Goal: Information Seeking & Learning: Learn about a topic

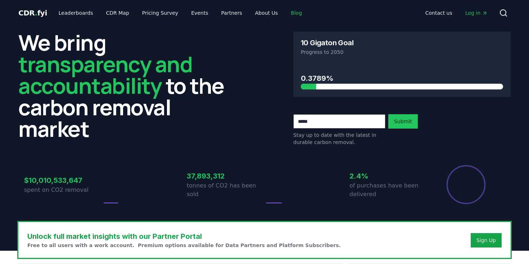
click at [285, 13] on link "Blog" at bounding box center [296, 12] width 23 height 13
click at [502, 13] on icon at bounding box center [503, 13] width 9 height 9
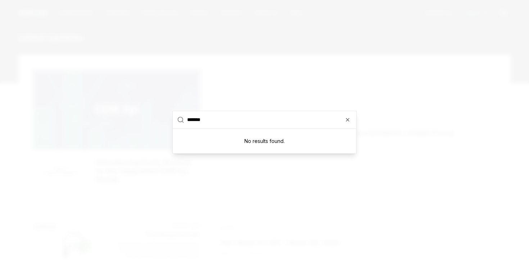
type input "*******"
click at [283, 31] on div at bounding box center [264, 132] width 529 height 264
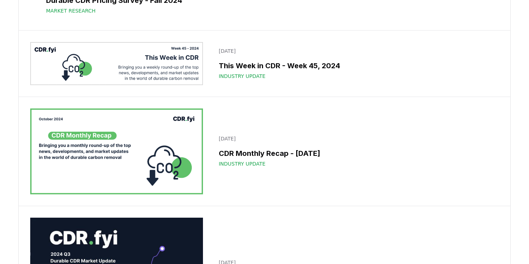
scroll to position [6915, 0]
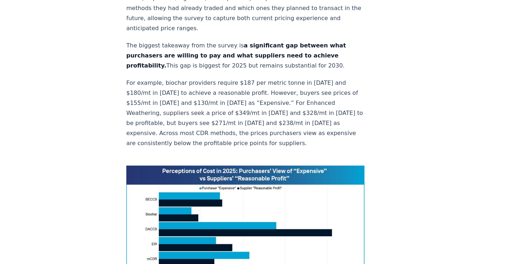
scroll to position [457, 0]
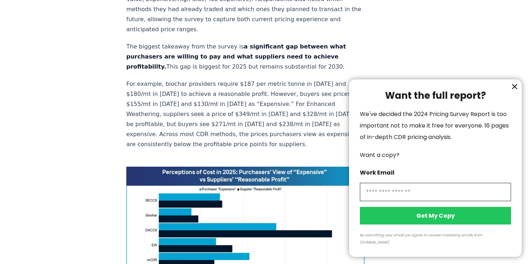
click at [516, 91] on icon "information" at bounding box center [514, 86] width 9 height 9
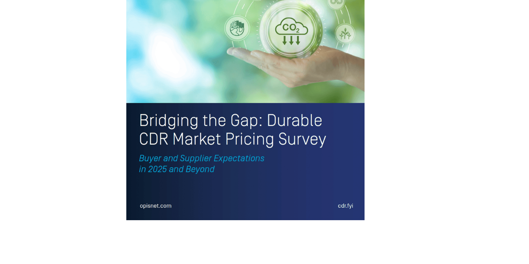
scroll to position [0, 0]
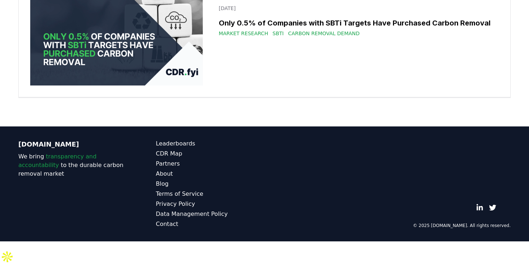
scroll to position [11381, 0]
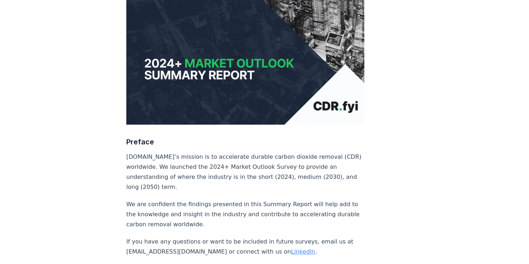
scroll to position [131, 0]
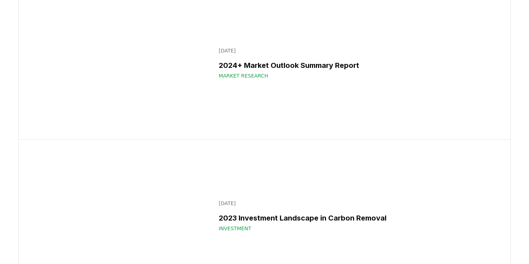
scroll to position [9145, 0]
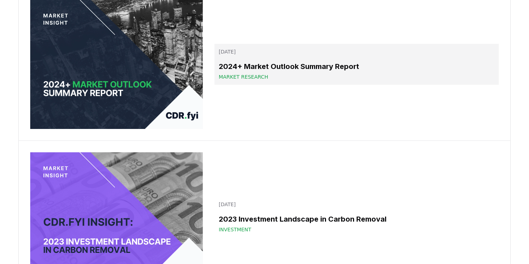
click at [314, 72] on h3 "2024+ Market Outlook Summary Report" at bounding box center [356, 66] width 275 height 11
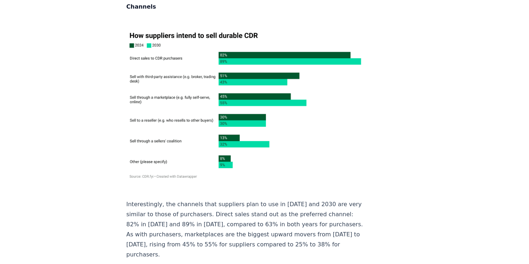
scroll to position [5100, 0]
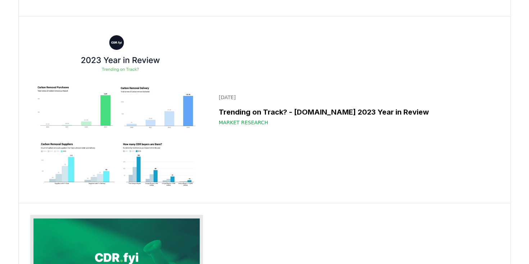
scroll to position [8793, 0]
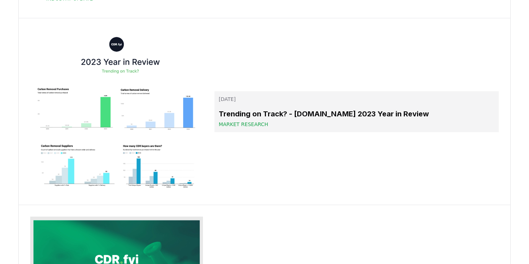
click at [371, 119] on h3 "Trending on Track? - [DOMAIN_NAME] 2023 Year in Review" at bounding box center [356, 114] width 275 height 11
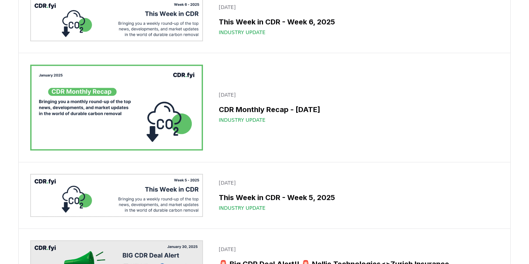
scroll to position [5116, 0]
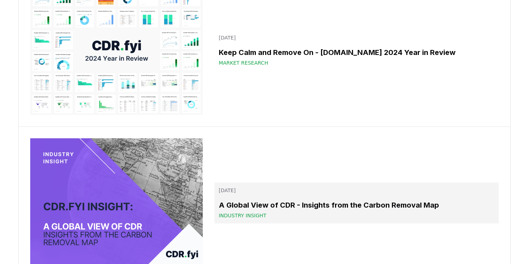
scroll to position [4989, 0]
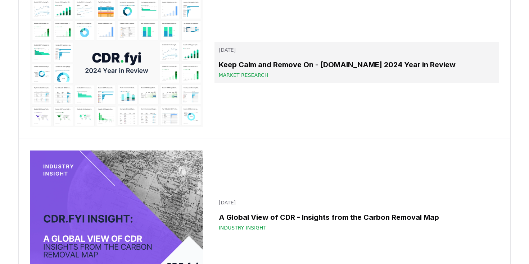
click at [288, 75] on div "Keep Calm and Remove On - [DOMAIN_NAME] 2024 Year in Review Market Research" at bounding box center [356, 68] width 275 height 19
